Goal: Information Seeking & Learning: Learn about a topic

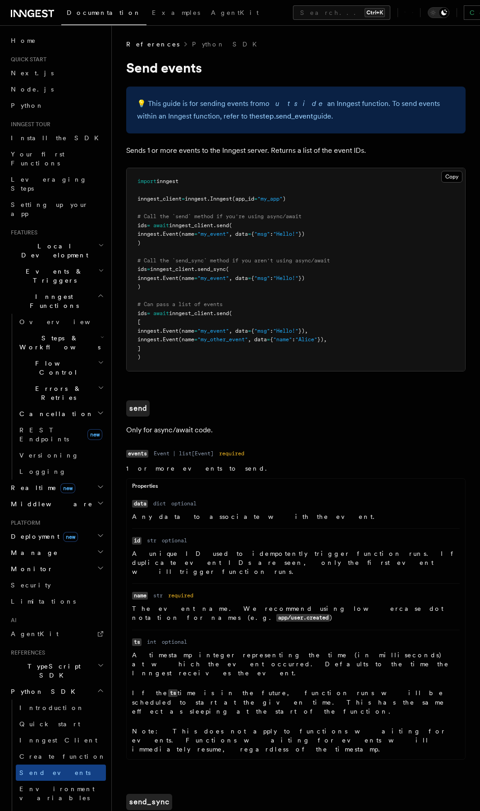
click at [58, 561] on h2 "Monitor" at bounding box center [56, 569] width 99 height 16
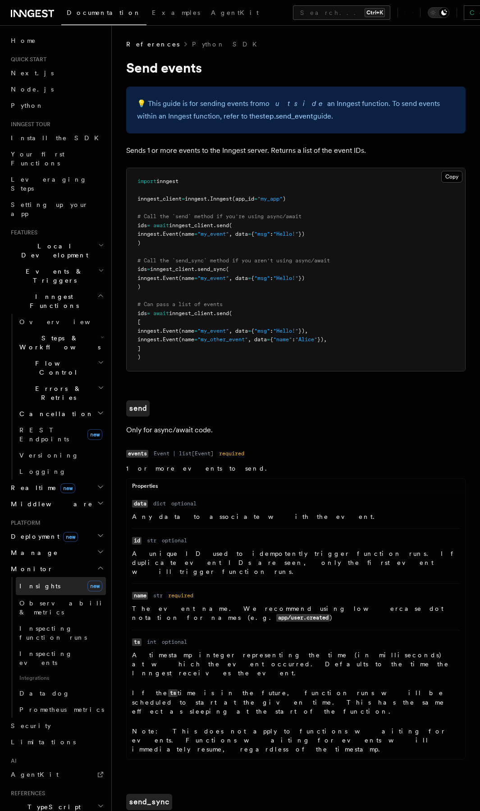
click at [28, 583] on span "Insights" at bounding box center [39, 586] width 41 height 7
